Goal: Information Seeking & Learning: Learn about a topic

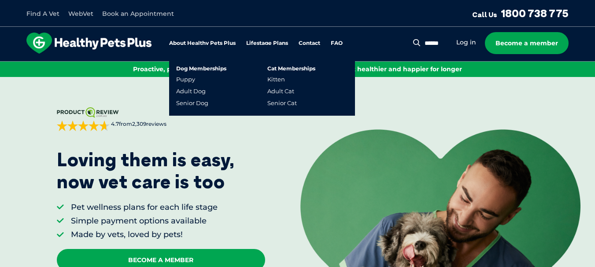
click at [270, 43] on link "Lifestage Plans" at bounding box center [267, 44] width 42 height 6
click at [197, 90] on link "Adult Dog" at bounding box center [191, 91] width 30 height 7
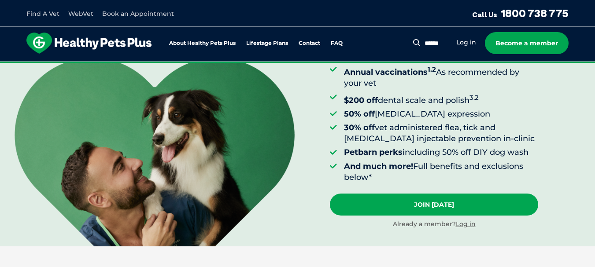
scroll to position [176, 0]
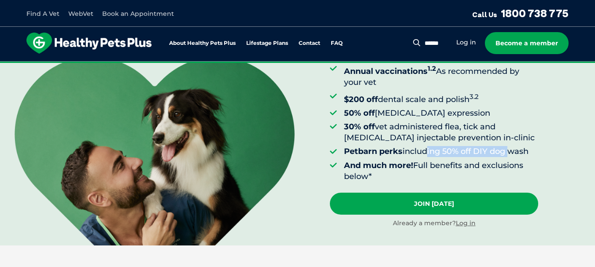
drag, startPoint x: 425, startPoint y: 166, endPoint x: 507, endPoint y: 166, distance: 82.8
click at [507, 157] on li "Petbarn perks including 50% off DIY dog wash" at bounding box center [441, 151] width 195 height 11
drag, startPoint x: 451, startPoint y: 177, endPoint x: 510, endPoint y: 177, distance: 59.0
click at [510, 177] on li "And much more! Full benefits and exclusions below*" at bounding box center [441, 171] width 195 height 22
click at [566, 189] on div "Adult Dog Aged [DEMOGRAPHIC_DATA] years Monthly Fortnightly Monthly Yearly $23.…" at bounding box center [462, 73] width 265 height 344
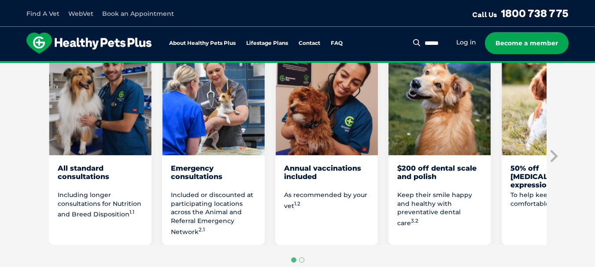
scroll to position [529, 0]
click at [556, 162] on icon "Next slide" at bounding box center [553, 155] width 7 height 12
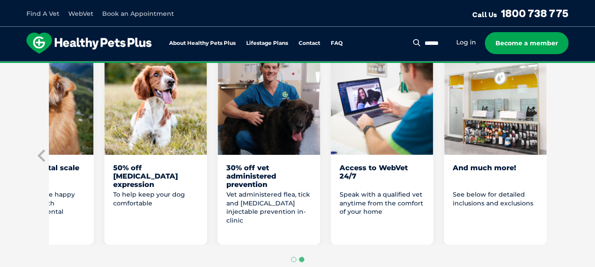
click at [556, 167] on section "Love them from their woof to their wag with Healthy Pets Plus Adult Our furry f…" at bounding box center [297, 115] width 595 height 445
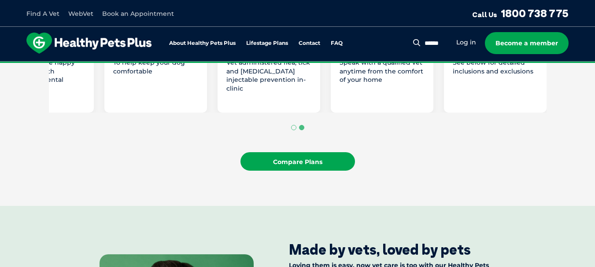
click at [323, 171] on link "Compare Plans" at bounding box center [298, 161] width 115 height 19
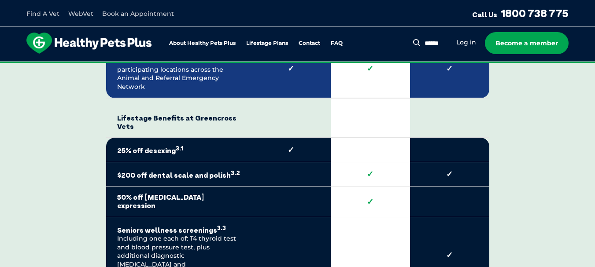
scroll to position [1768, 0]
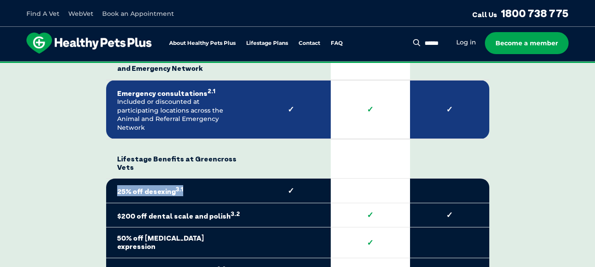
drag, startPoint x: 116, startPoint y: 181, endPoint x: 179, endPoint y: 179, distance: 63.5
click at [179, 179] on td "25% off desexing 3.1" at bounding box center [178, 191] width 145 height 25
click at [200, 187] on strong "25% off desexing 3.1" at bounding box center [178, 190] width 123 height 11
click at [510, 192] on div "Compare all dog membership plans Healthy Pets Plus Benefits* Core Benefits at G…" at bounding box center [298, 208] width 498 height 1266
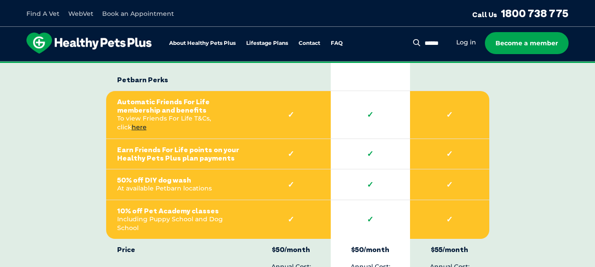
scroll to position [2032, 0]
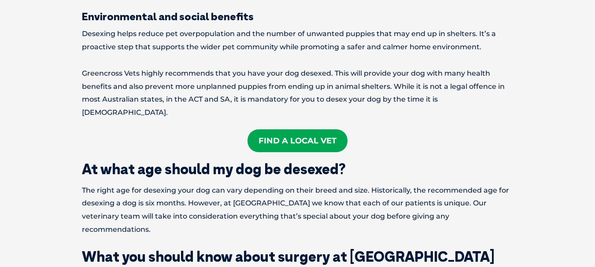
scroll to position [793, 0]
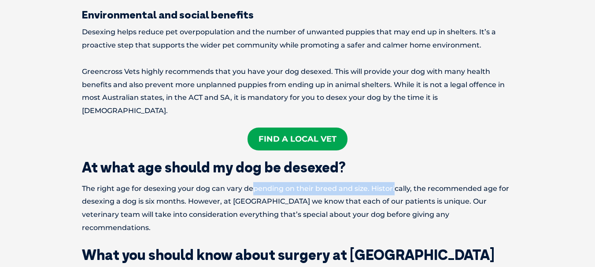
drag, startPoint x: 254, startPoint y: 164, endPoint x: 395, endPoint y: 164, distance: 141.0
click at [395, 182] on p "The right age for desexing your dog can vary depending on their breed and size.…" at bounding box center [298, 208] width 432 height 52
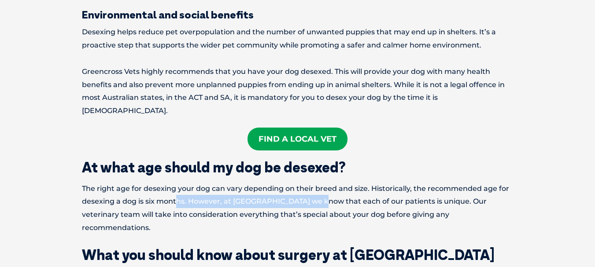
drag, startPoint x: 179, startPoint y: 176, endPoint x: 316, endPoint y: 173, distance: 137.0
click at [316, 182] on p "The right age for desexing your dog can vary depending on their breed and size.…" at bounding box center [298, 208] width 432 height 52
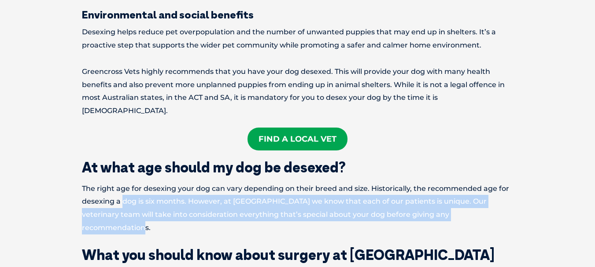
drag, startPoint x: 122, startPoint y: 177, endPoint x: 487, endPoint y: 186, distance: 364.4
click at [487, 186] on p "The right age for desexing your dog can vary depending on their breed and size.…" at bounding box center [298, 208] width 432 height 52
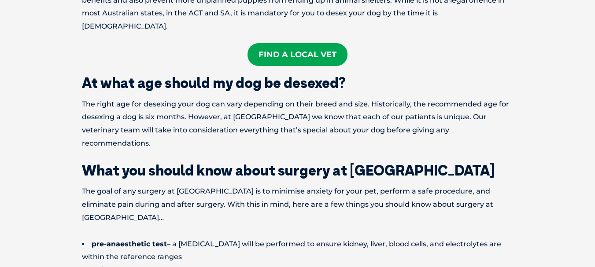
scroll to position [881, 0]
